Goal: Find specific page/section: Find specific page/section

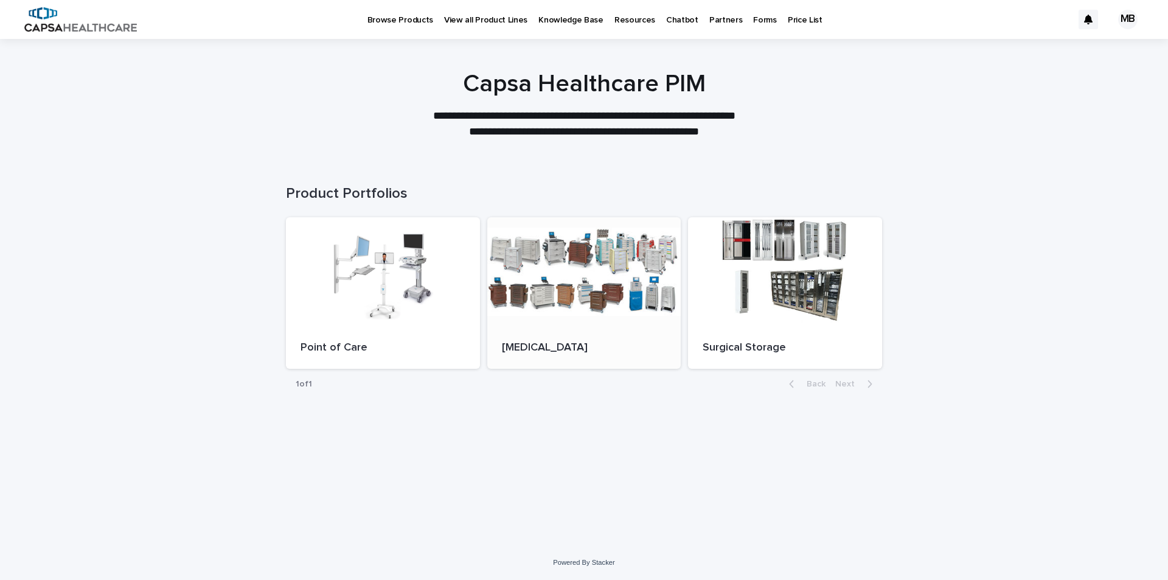
click at [616, 281] on div at bounding box center [584, 272] width 194 height 110
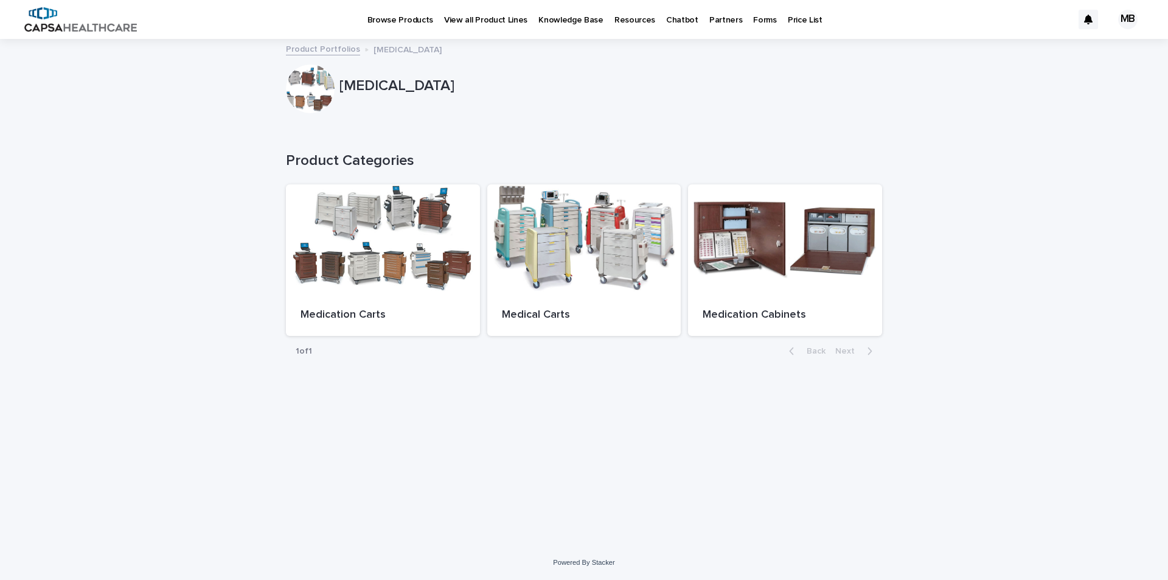
click at [671, 24] on p "Chatbot" at bounding box center [682, 13] width 32 height 26
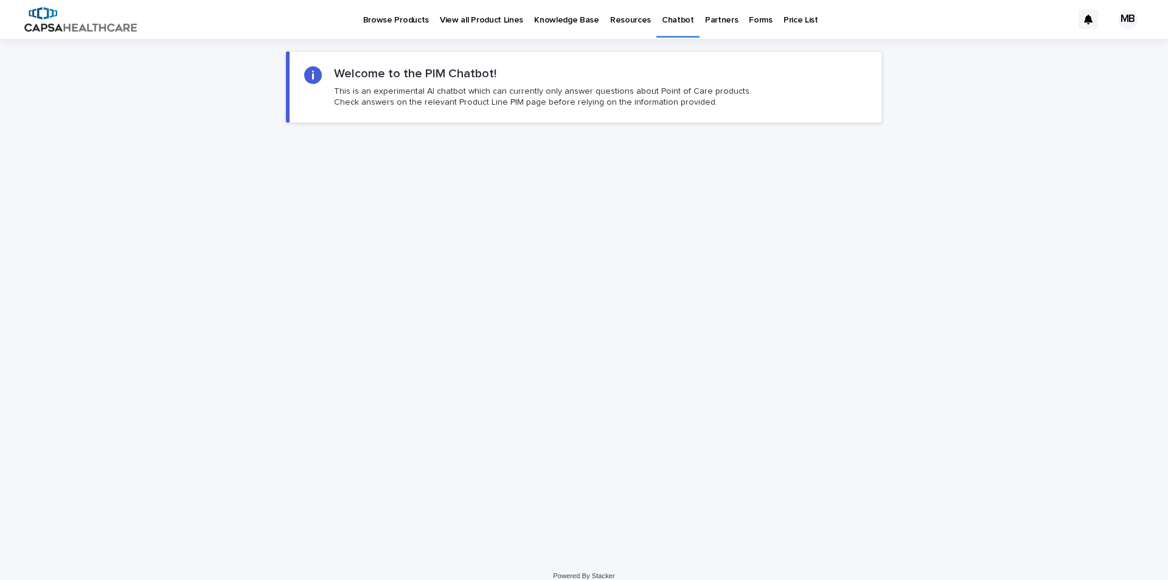
click at [340, 260] on iframe at bounding box center [584, 315] width 596 height 365
click at [679, 21] on div "Chatbot" at bounding box center [678, 13] width 43 height 26
click at [671, 20] on p "Chatbot" at bounding box center [678, 13] width 32 height 26
